Goal: Connect with others: Connect with others

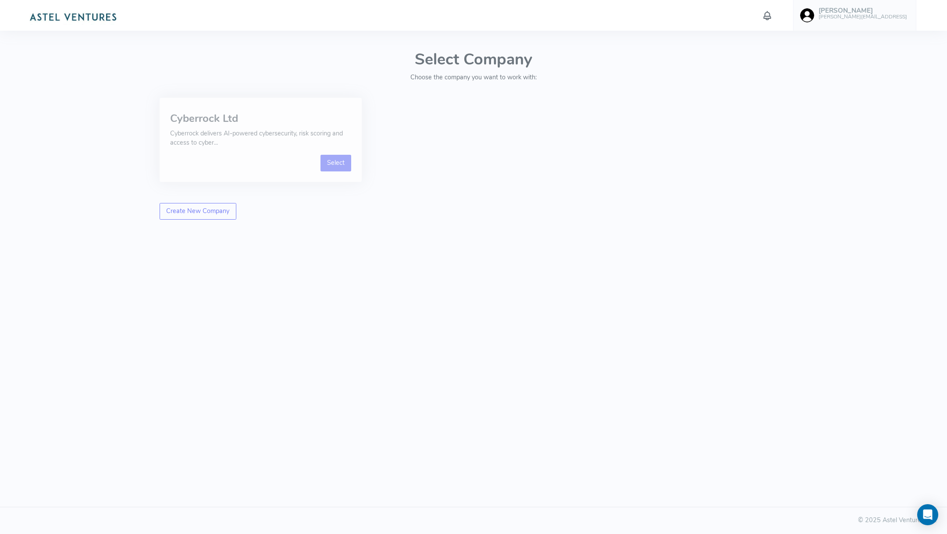
click at [326, 157] on link "Select" at bounding box center [336, 163] width 31 height 17
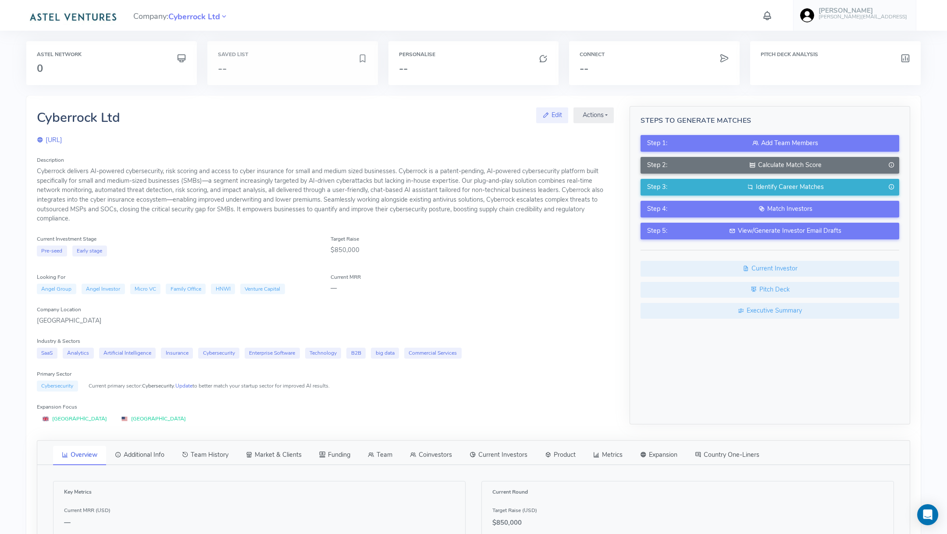
click at [317, 57] on h6 "Saved List" at bounding box center [293, 55] width 150 height 6
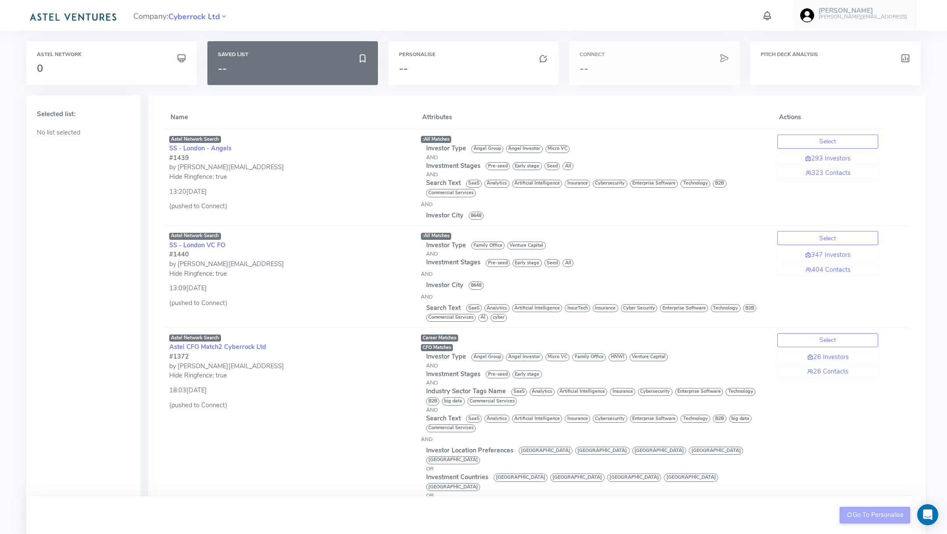
click at [669, 61] on div "Connect --" at bounding box center [654, 63] width 171 height 44
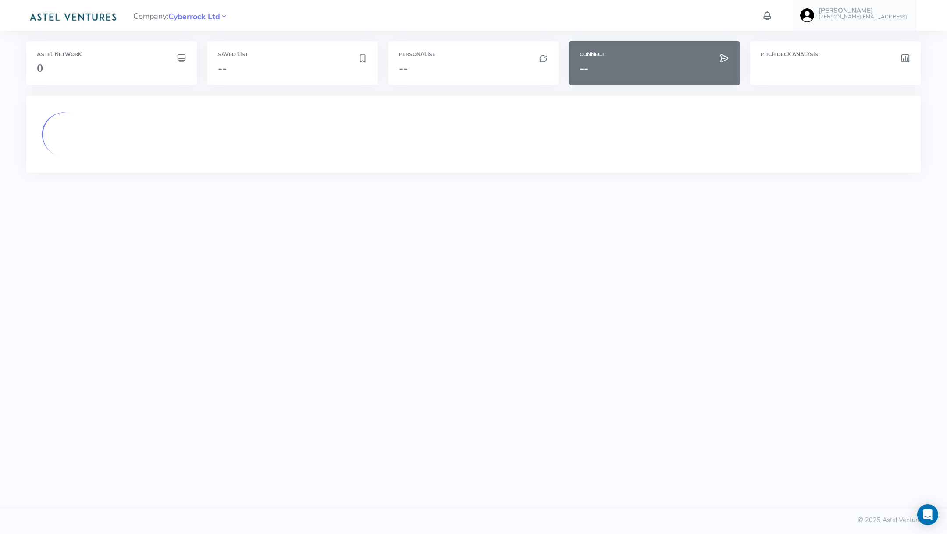
click at [474, 279] on html "Company: Cyberrock Ltd John [EMAIL_ADDRESS] Account Upload data AI Keys Usage E…" at bounding box center [473, 267] width 947 height 534
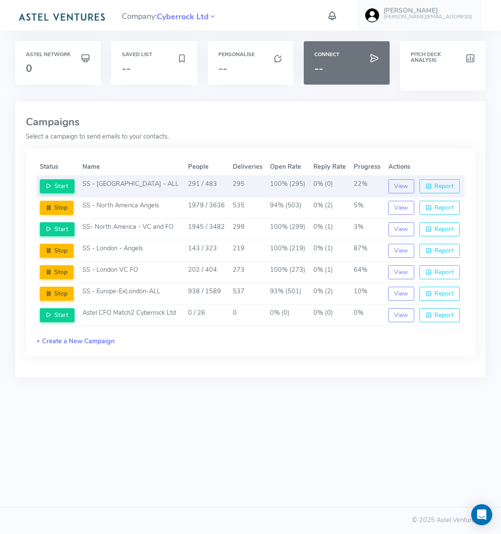
click at [323, 185] on td "0% (0)" at bounding box center [330, 186] width 40 height 21
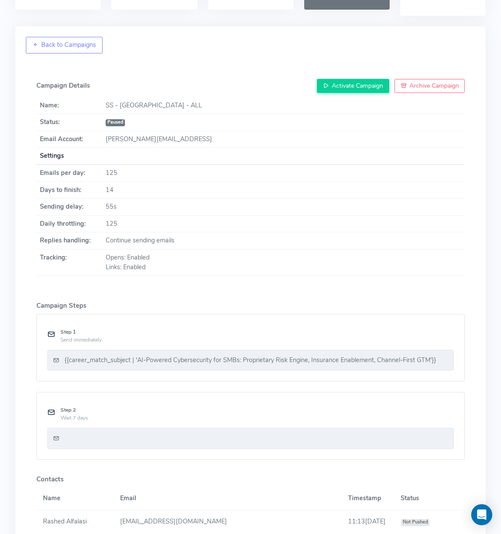
scroll to position [87, 0]
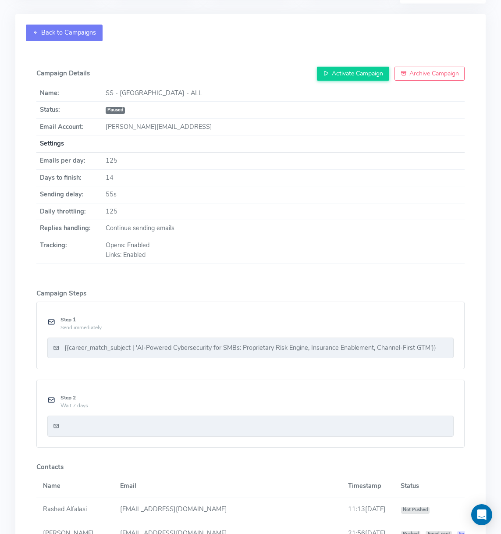
click at [53, 38] on link "Back to Campaigns" at bounding box center [64, 33] width 77 height 17
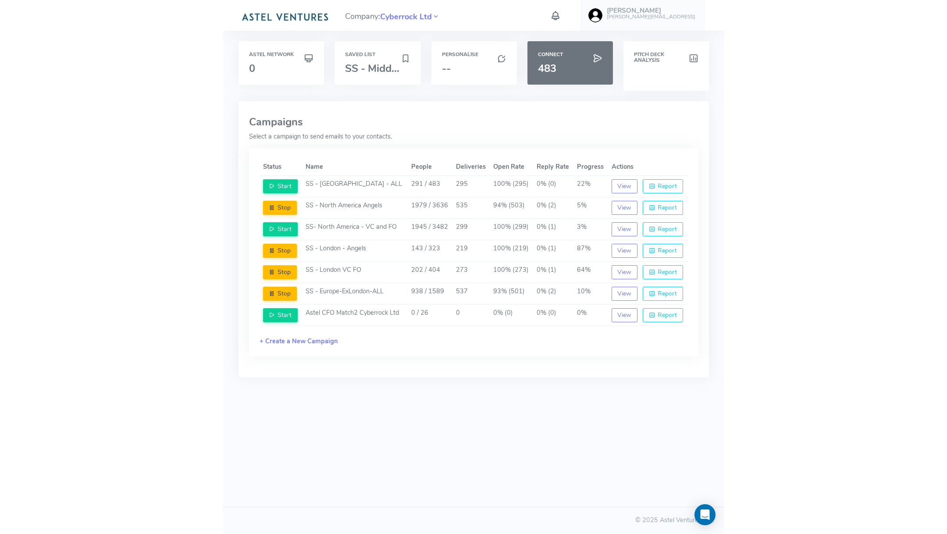
scroll to position [0, 0]
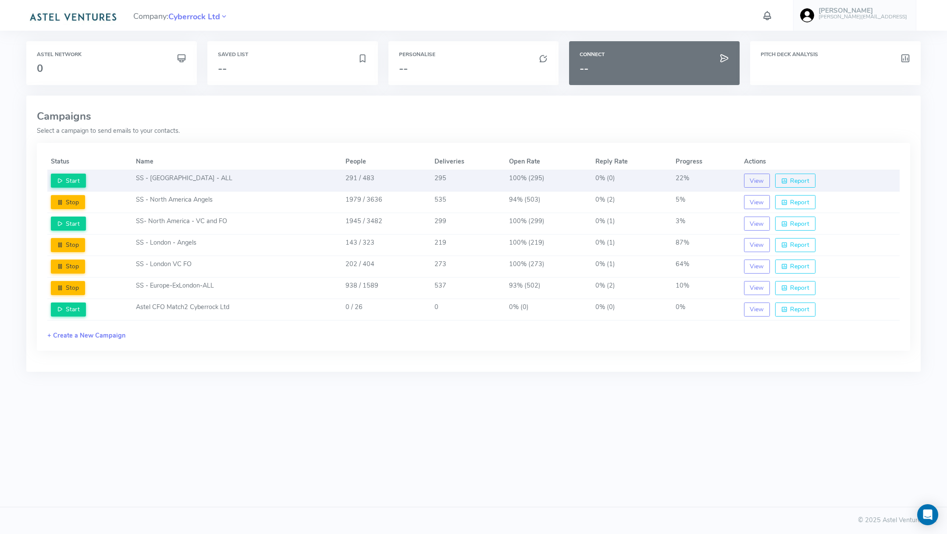
click at [269, 175] on td "SS - [GEOGRAPHIC_DATA] - ALL" at bounding box center [237, 180] width 210 height 21
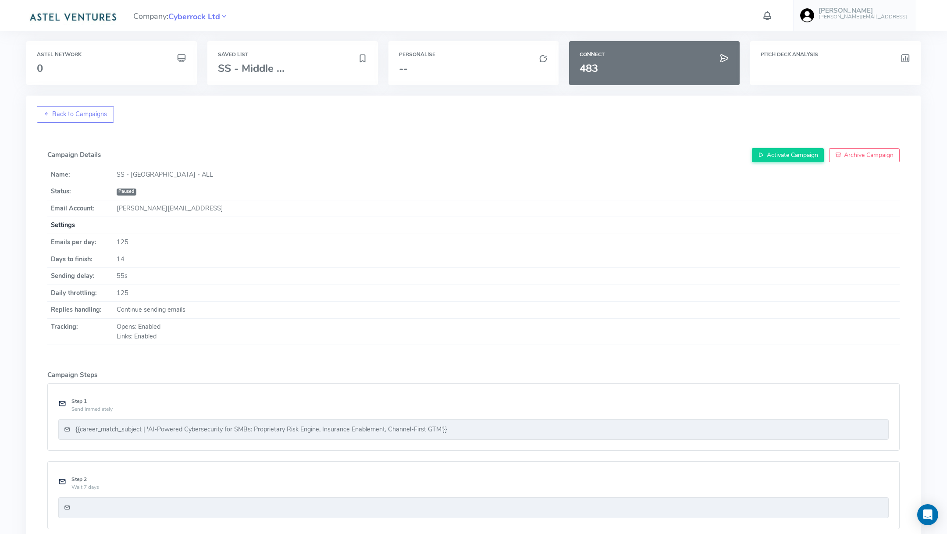
click at [153, 205] on td "[PERSON_NAME][EMAIL_ADDRESS]" at bounding box center [506, 208] width 787 height 17
click at [115, 244] on td "125" at bounding box center [506, 242] width 787 height 17
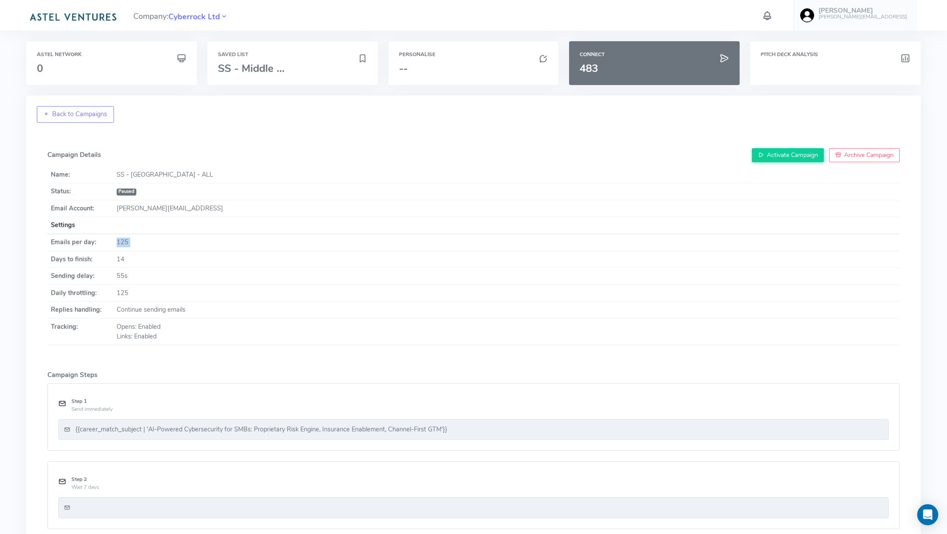
click at [115, 244] on td "125" at bounding box center [506, 242] width 787 height 17
click at [121, 256] on td "14" at bounding box center [506, 259] width 787 height 17
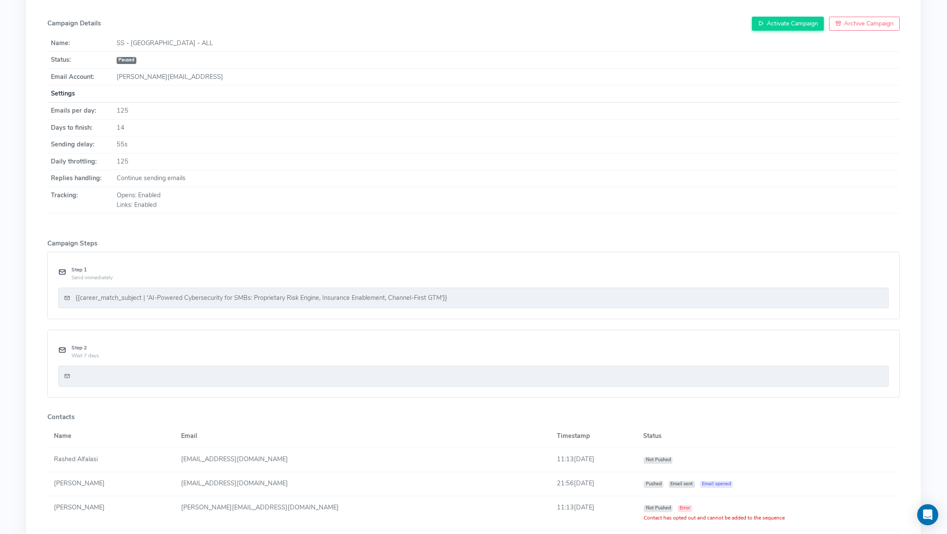
click at [257, 294] on div "{{career_match_subject | 'AI-Powered Cybersecurity for SMBs: Proprietary Risk E…" at bounding box center [261, 298] width 372 height 10
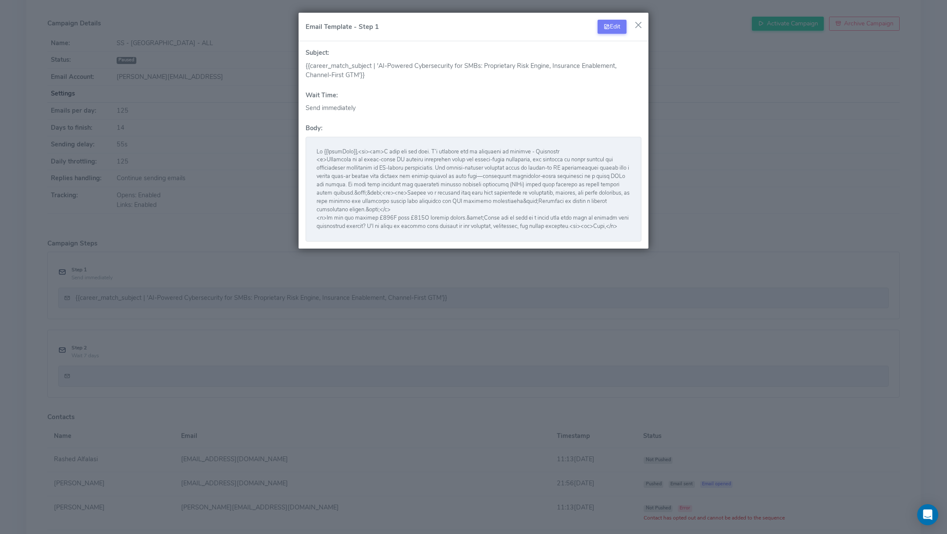
click at [638, 24] on button "button" at bounding box center [638, 24] width 13 height 13
